Goal: Answer question/provide support

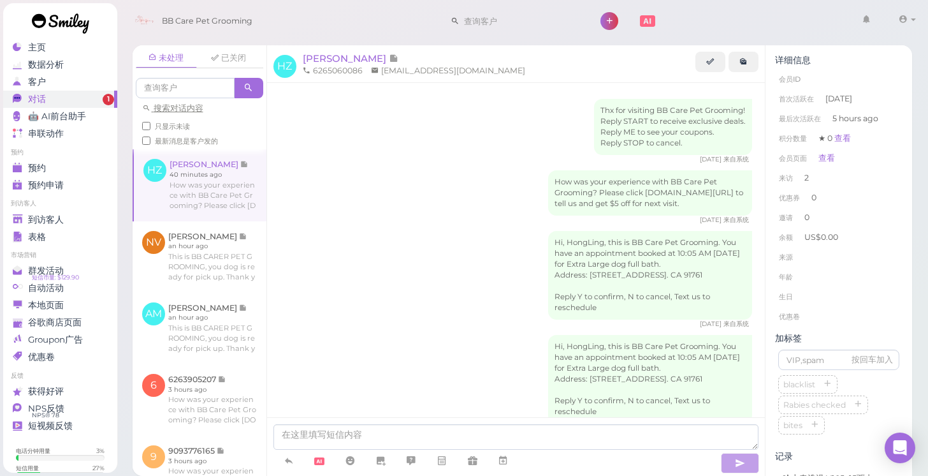
scroll to position [317, 0]
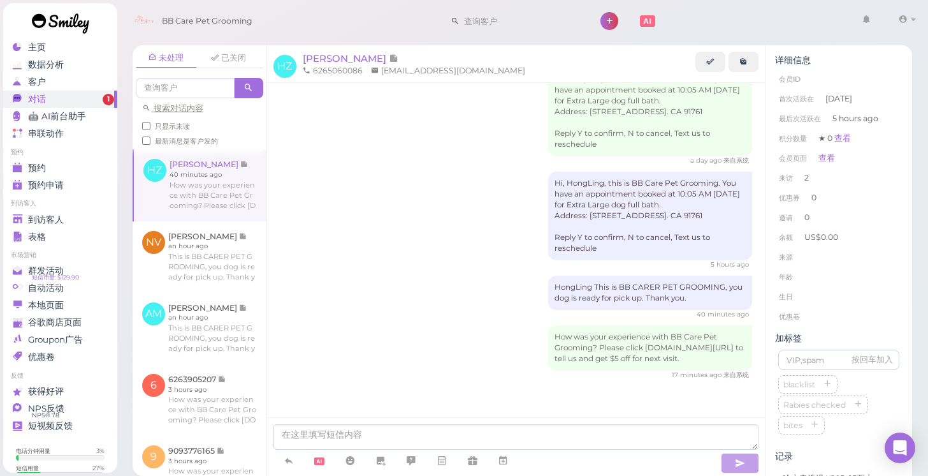
click at [38, 98] on span "对话" at bounding box center [37, 99] width 18 height 11
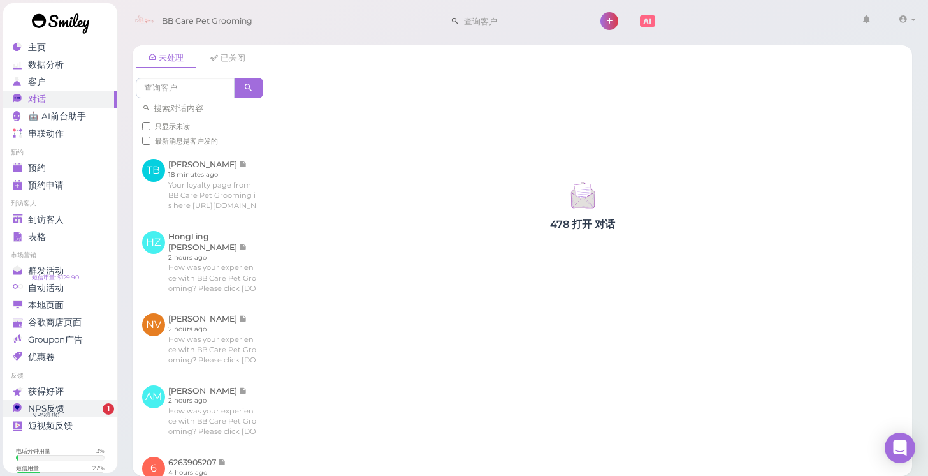
click at [43, 410] on span "NPS® 80" at bounding box center [45, 415] width 27 height 10
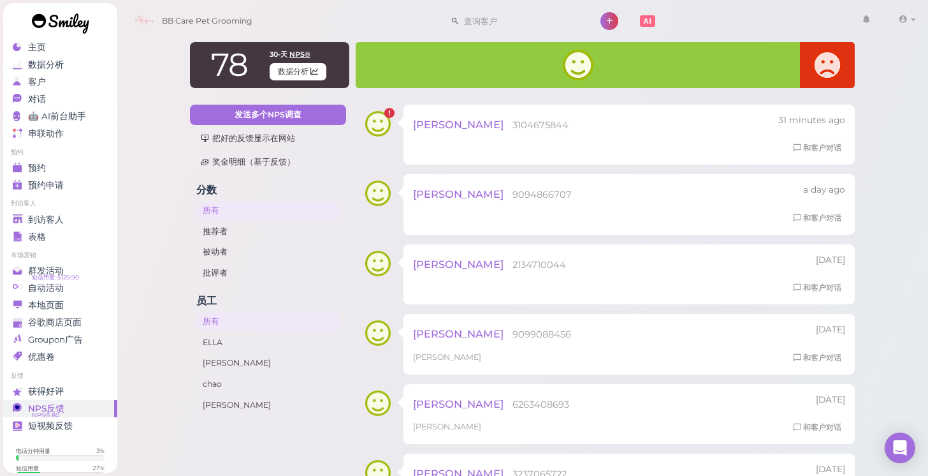
click at [57, 219] on span "到访客人" at bounding box center [46, 219] width 36 height 11
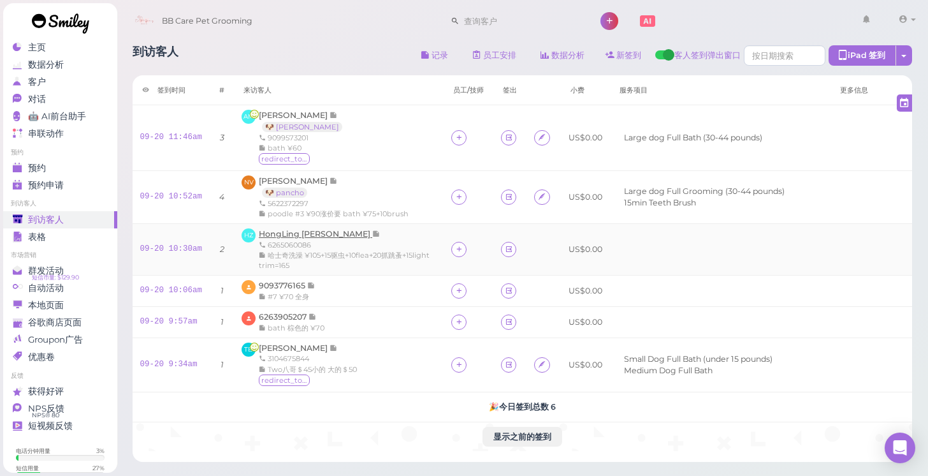
click at [281, 230] on span "HongLing [PERSON_NAME]" at bounding box center [315, 234] width 113 height 10
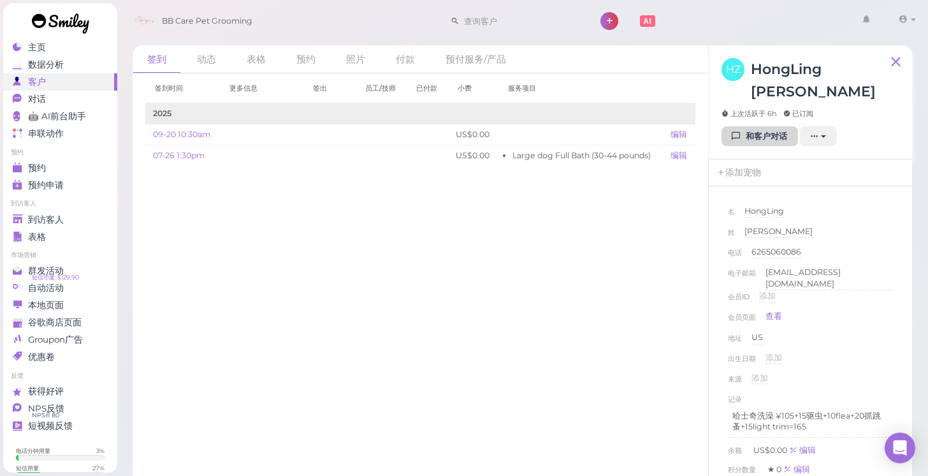
click at [768, 126] on link "和客户对话" at bounding box center [760, 136] width 77 height 20
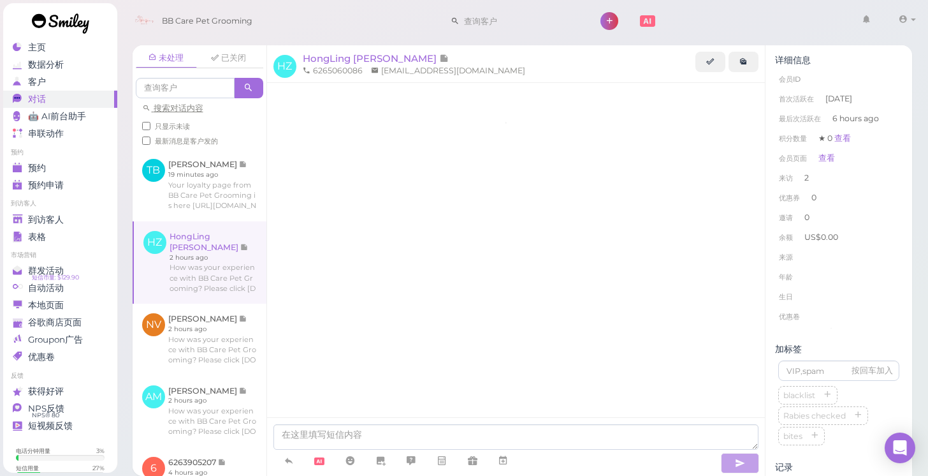
scroll to position [317, 0]
